Goal: Task Accomplishment & Management: Manage account settings

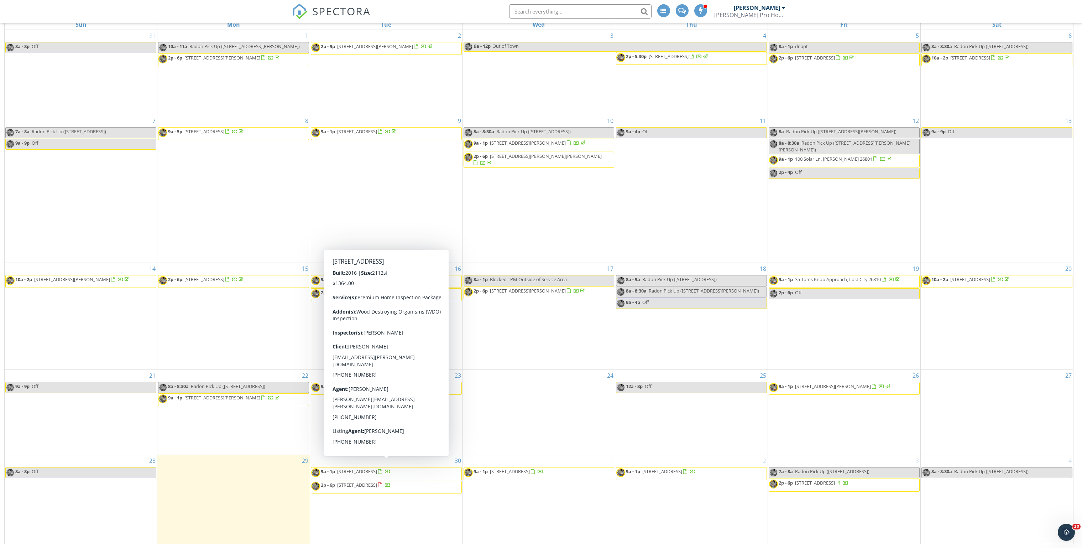
click at [372, 473] on span "9a - 1p 29 Spoon Square, Front Royal 22630" at bounding box center [350, 473] width 79 height 11
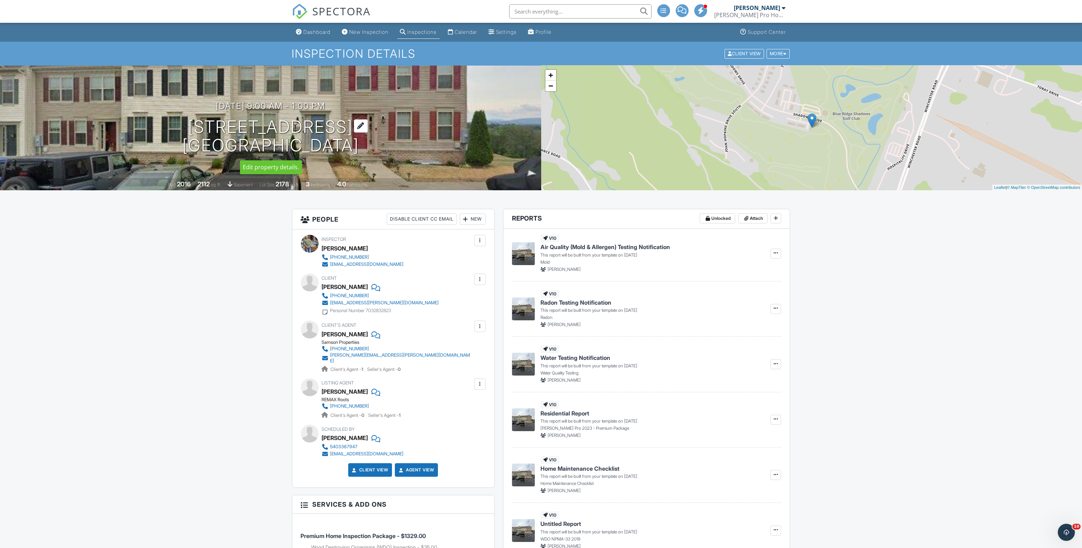
drag, startPoint x: 385, startPoint y: 147, endPoint x: 186, endPoint y: 119, distance: 201.1
click at [186, 119] on div "09/30/2025 9:00 am - 1:00 pm 29 Spoon Square Front Royal, VA 22630" at bounding box center [270, 128] width 541 height 54
copy h1 "29 Spoon Square Front Royal, VA 22630"
click at [466, 31] on div "Calendar" at bounding box center [466, 32] width 22 height 6
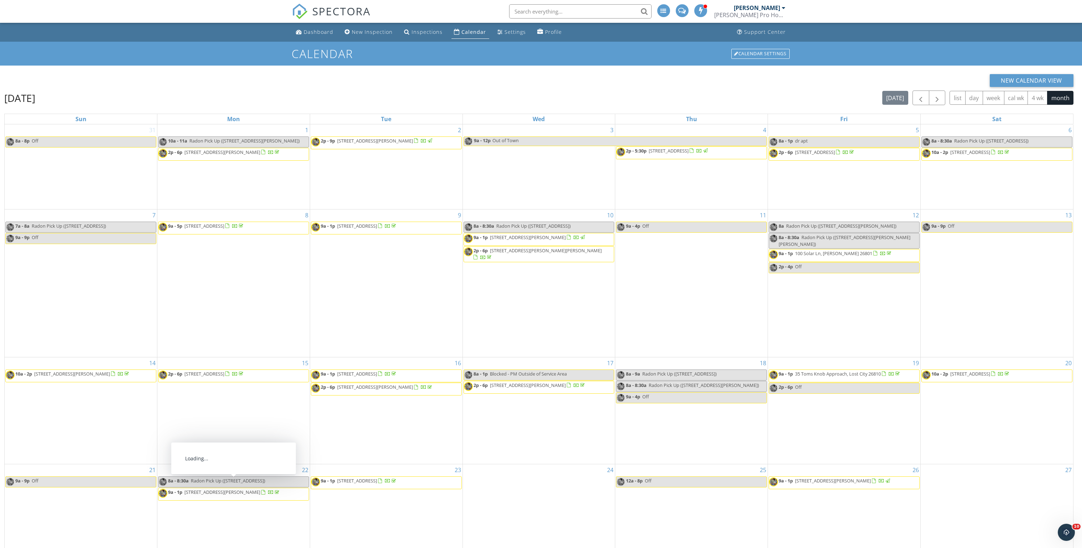
click at [210, 489] on span "[STREET_ADDRESS][PERSON_NAME]" at bounding box center [223, 492] width 76 height 6
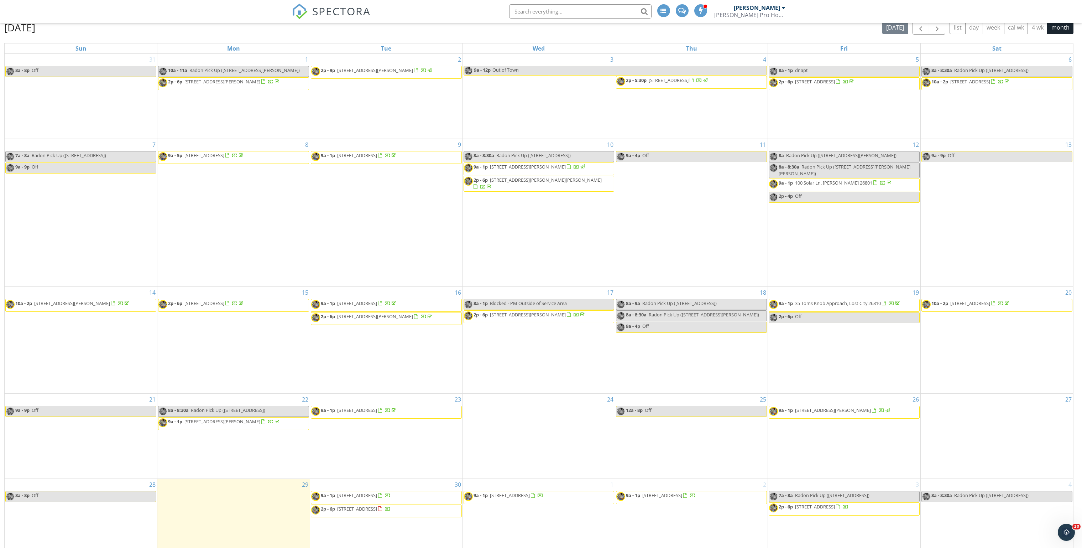
scroll to position [94, 0]
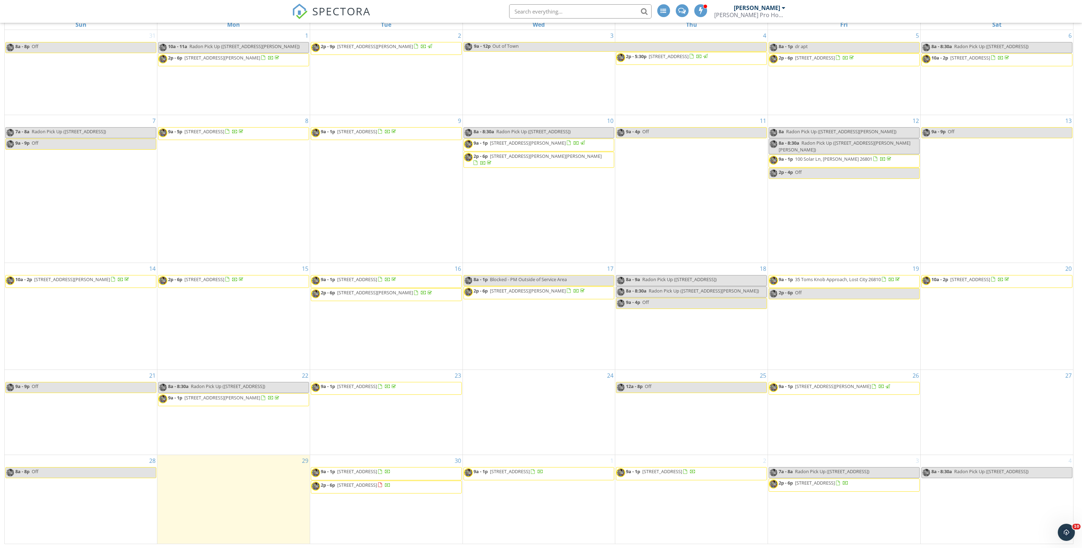
click at [370, 482] on span "[STREET_ADDRESS]" at bounding box center [357, 485] width 40 height 6
